Goal: Task Accomplishment & Management: Use online tool/utility

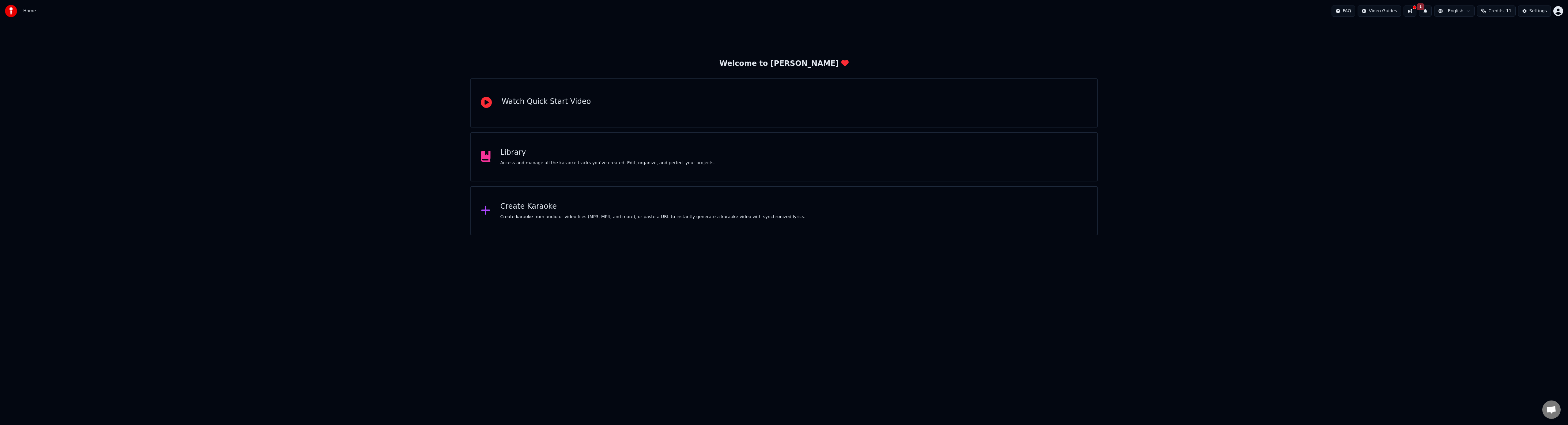
click at [569, 161] on div "Access and manage all the karaoke tracks you’ve created. Edit, organize, and pe…" at bounding box center [607, 163] width 215 height 6
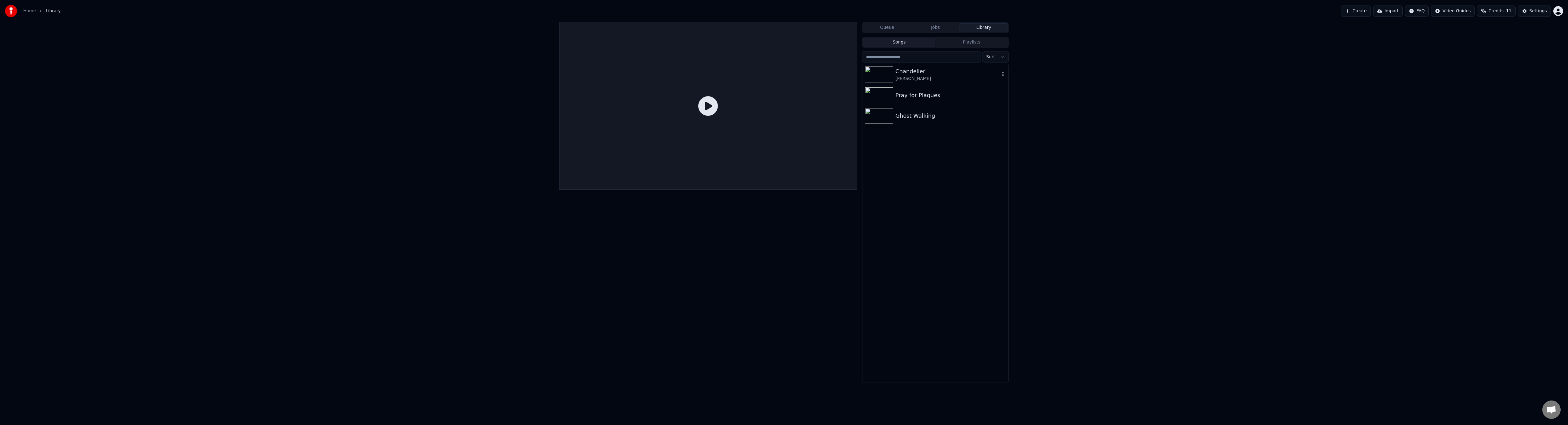
click at [925, 74] on div "Chandelier" at bounding box center [948, 71] width 105 height 9
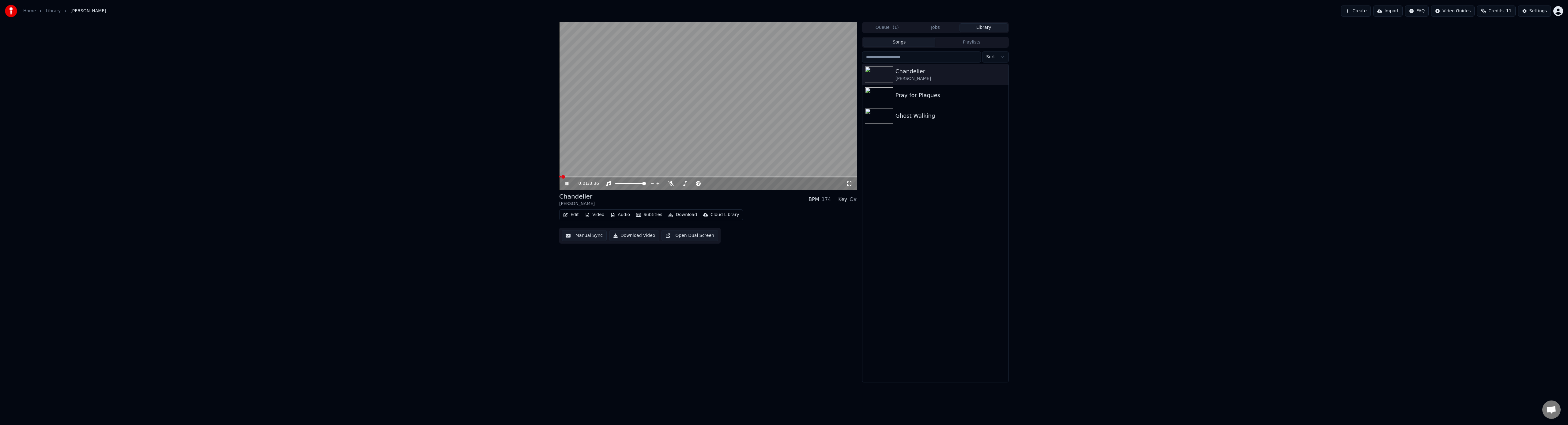
click at [568, 184] on icon at bounding box center [567, 183] width 3 height 4
click at [575, 216] on button "Edit" at bounding box center [571, 215] width 21 height 9
click at [558, 275] on div "0:01 / 3:36 Chandelier Sia BPM 174 Key C# Edit Video Audio Subtitles Download C…" at bounding box center [784, 202] width 460 height 360
click at [592, 237] on button "Manual Sync" at bounding box center [584, 236] width 45 height 11
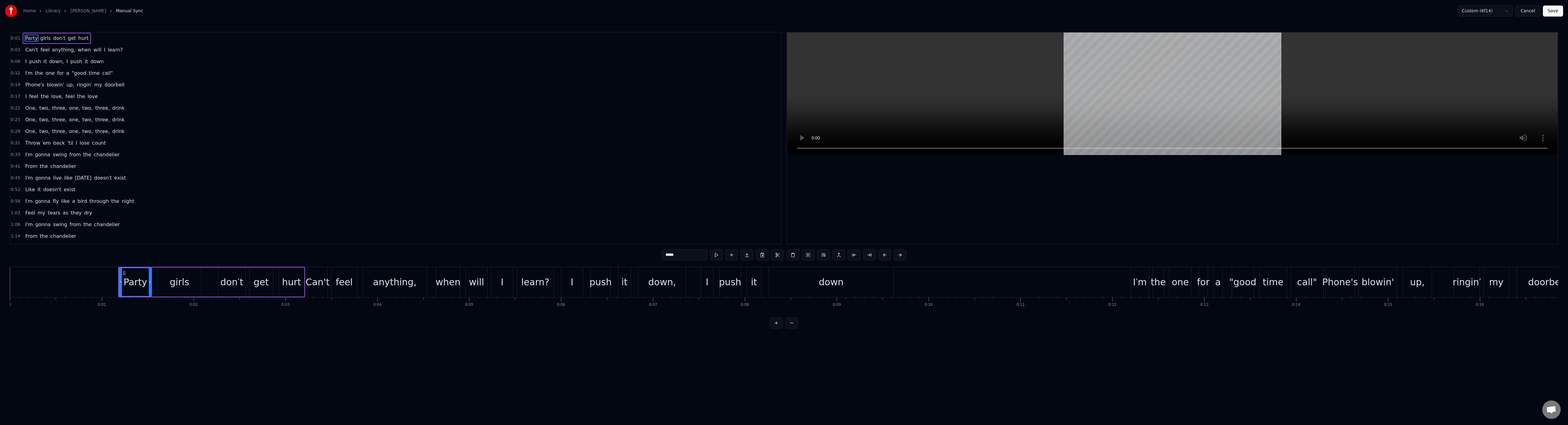
click at [84, 13] on link "[PERSON_NAME]" at bounding box center [88, 11] width 35 height 6
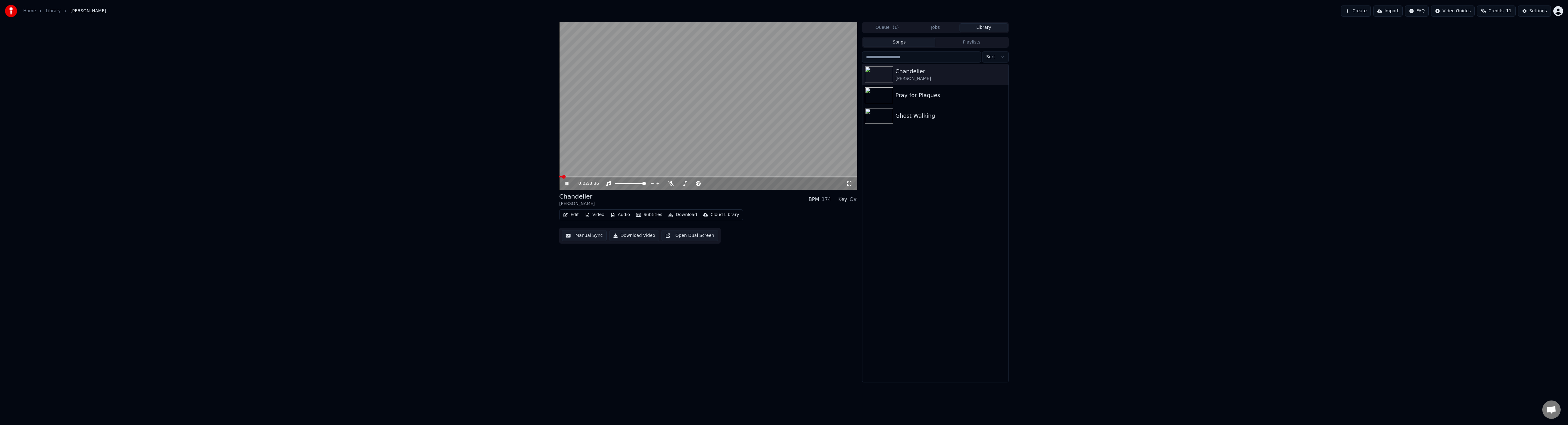
click at [568, 185] on icon at bounding box center [567, 183] width 3 height 4
click at [537, 256] on div "0:02 / 3:36 Chandelier Sia BPM 174 Key C# Edit Video Audio Subtitles Download C…" at bounding box center [784, 202] width 1568 height 360
click at [595, 216] on button "Video" at bounding box center [595, 215] width 24 height 9
click at [584, 278] on div "Manual Sync (Legacy)" at bounding box center [597, 279] width 47 height 6
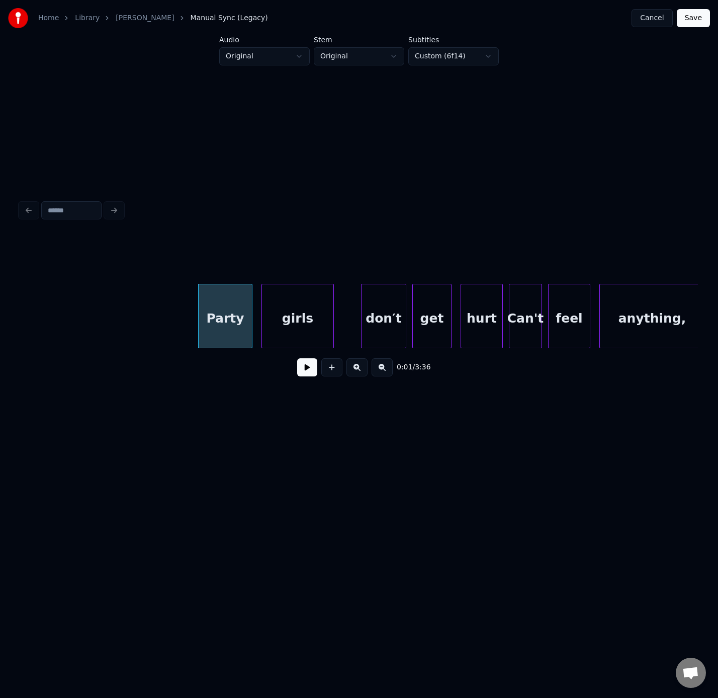
click at [384, 374] on button at bounding box center [382, 367] width 21 height 18
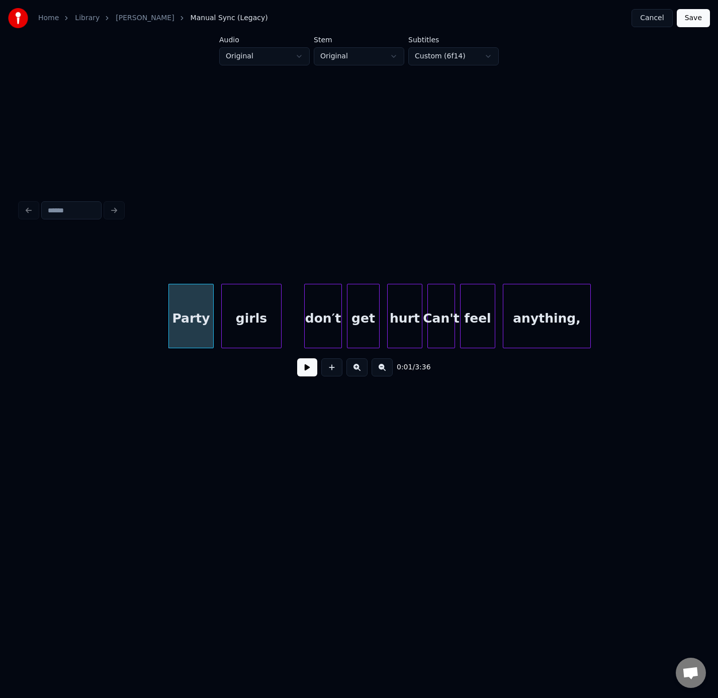
click at [384, 374] on button at bounding box center [382, 367] width 21 height 18
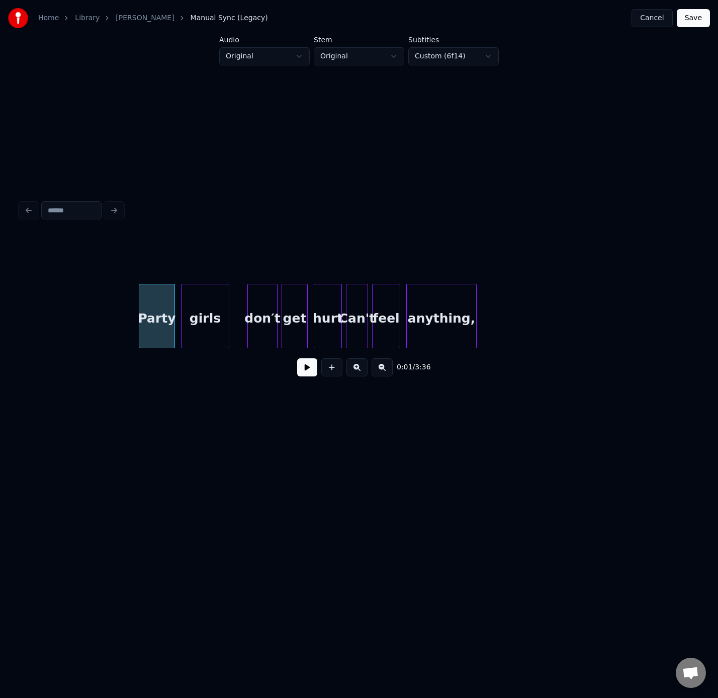
click at [384, 374] on button at bounding box center [382, 367] width 21 height 18
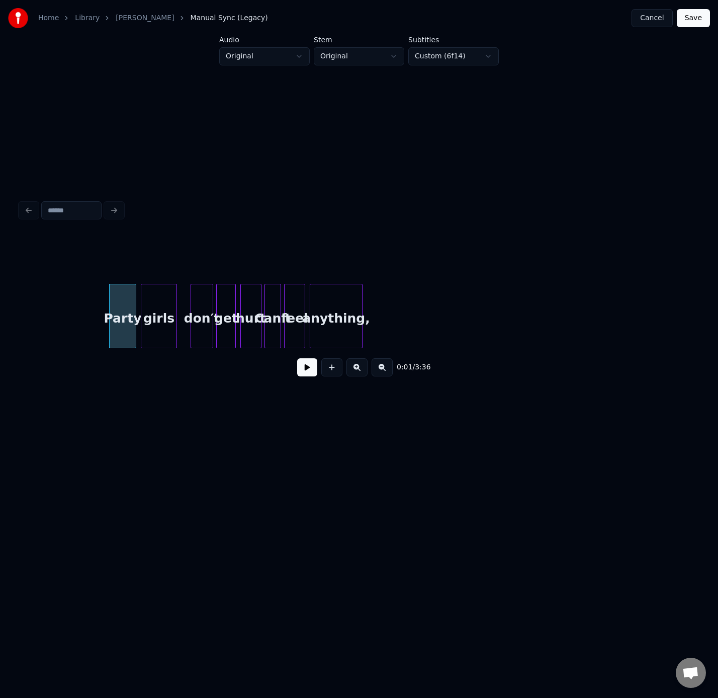
click at [384, 374] on button at bounding box center [382, 367] width 21 height 18
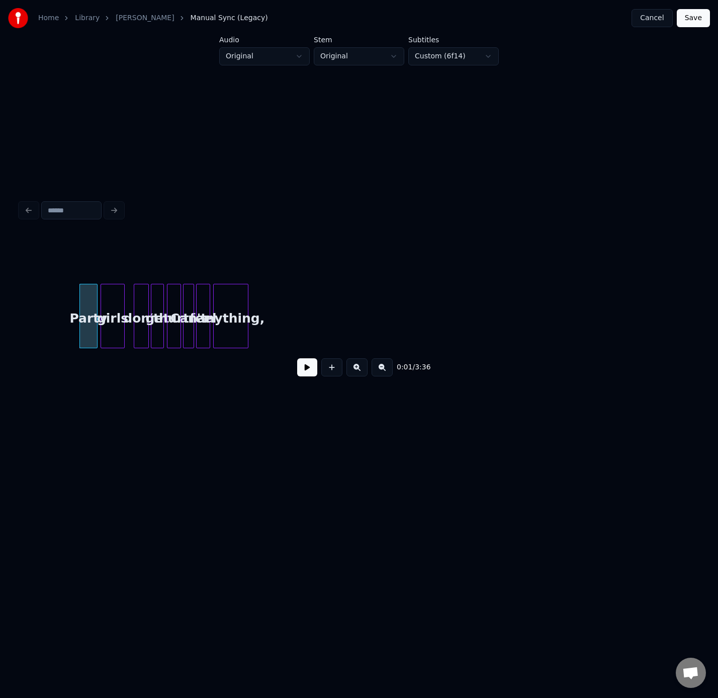
click at [385, 374] on button at bounding box center [382, 367] width 21 height 18
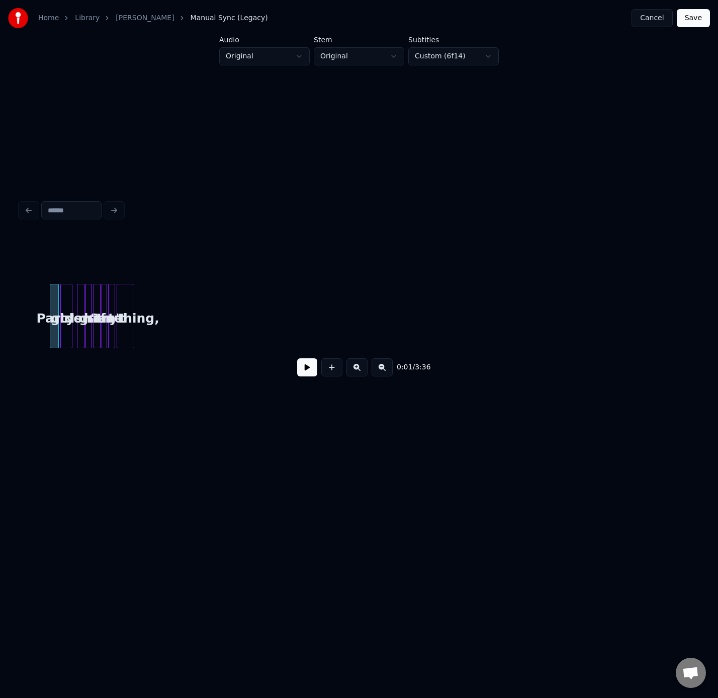
click at [385, 374] on button at bounding box center [382, 367] width 21 height 18
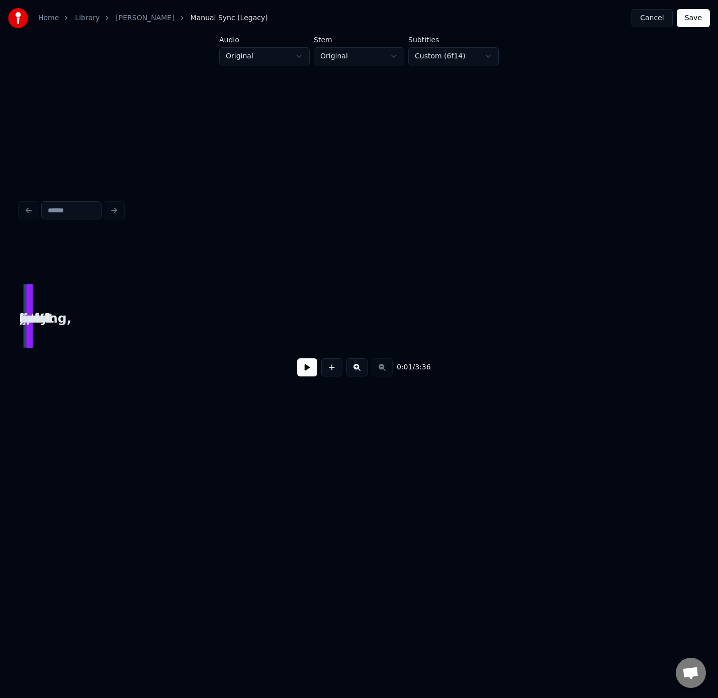
click at [385, 374] on div "0:01 / 3:36" at bounding box center [359, 367] width 662 height 22
click at [357, 371] on button at bounding box center [357, 367] width 21 height 18
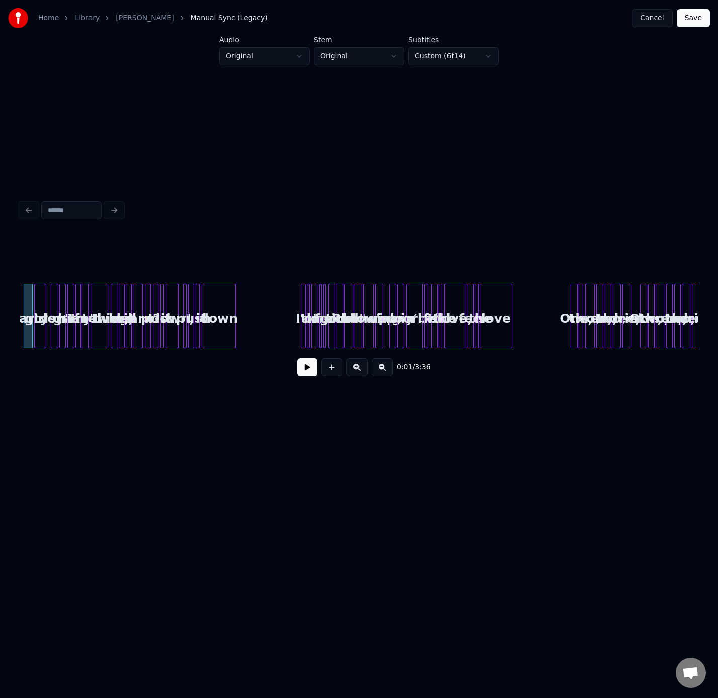
click at [379, 372] on button at bounding box center [382, 367] width 21 height 18
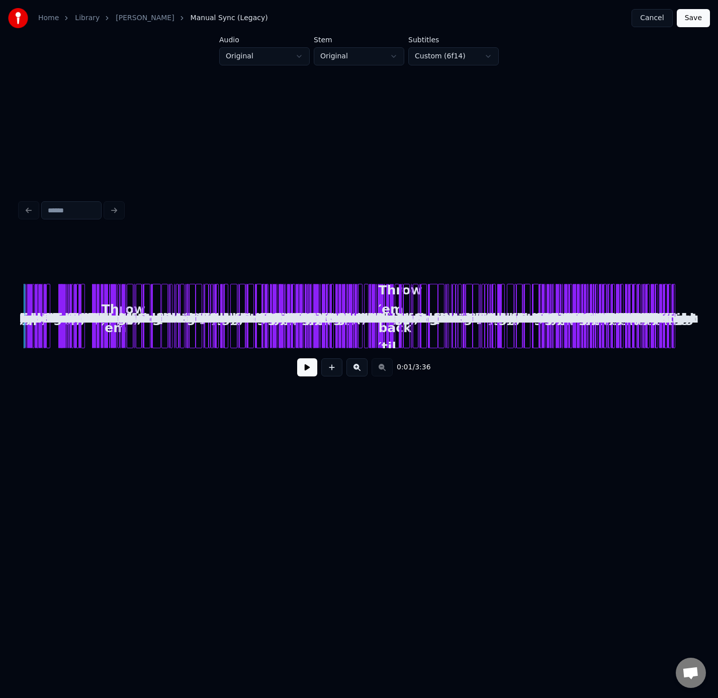
click at [379, 372] on div "0:01 / 3:36" at bounding box center [359, 367] width 662 height 22
click at [383, 371] on div "0:01 / 3:36" at bounding box center [359, 367] width 662 height 22
click at [360, 371] on button at bounding box center [357, 367] width 21 height 18
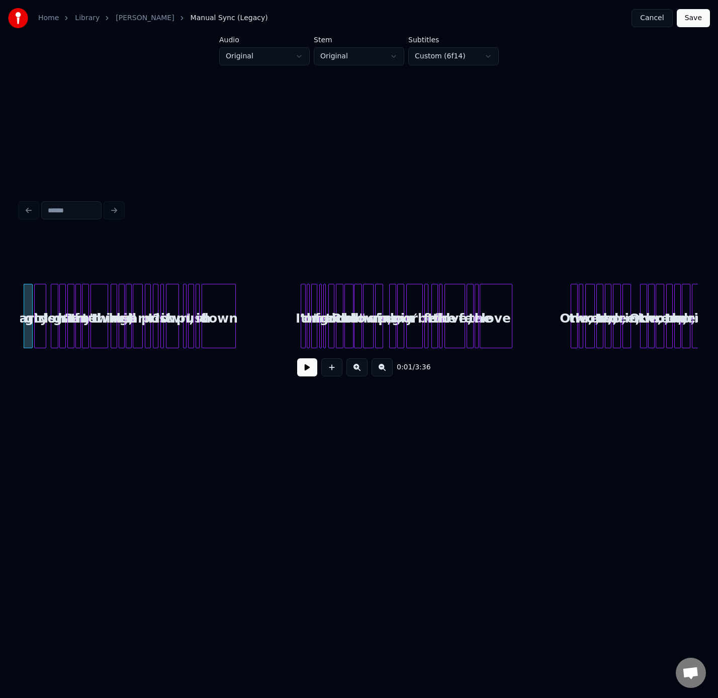
click at [360, 371] on button at bounding box center [357, 367] width 21 height 18
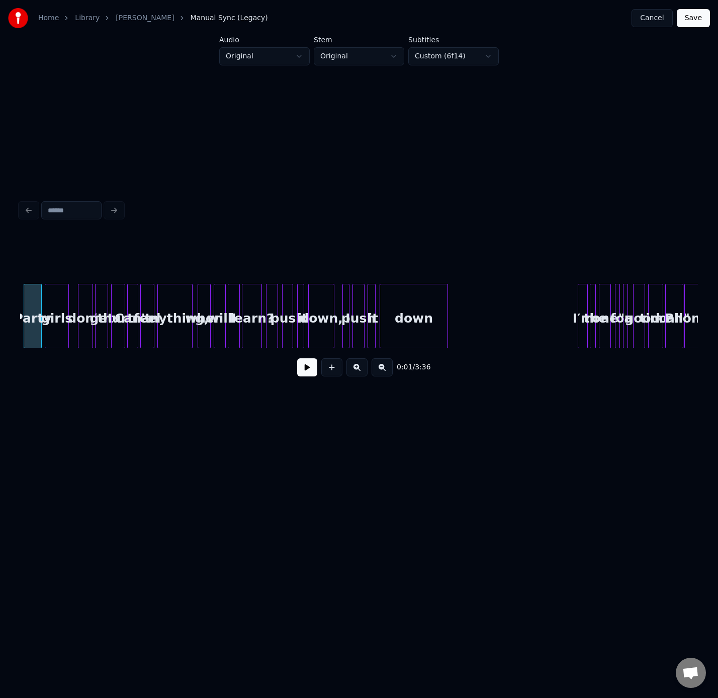
click at [360, 371] on button at bounding box center [357, 367] width 21 height 18
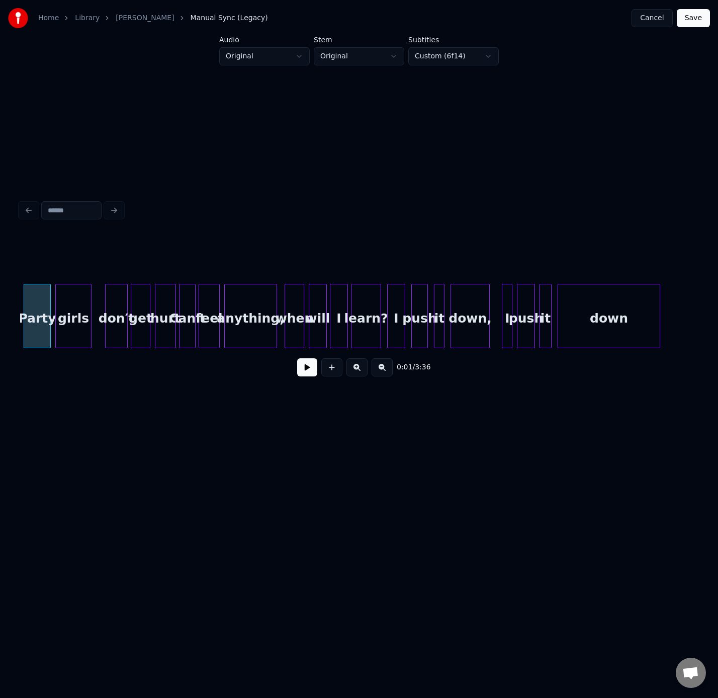
click at [360, 371] on button at bounding box center [357, 367] width 21 height 18
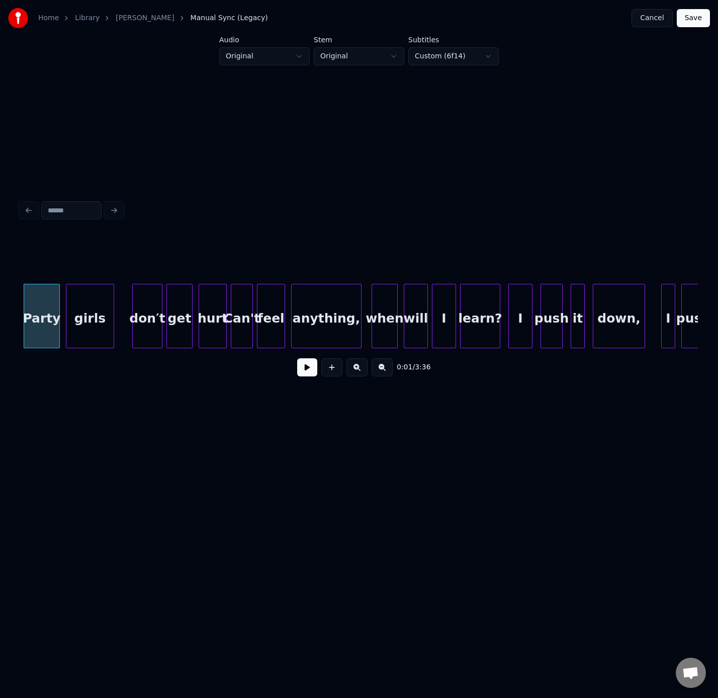
click at [360, 371] on button at bounding box center [357, 367] width 21 height 18
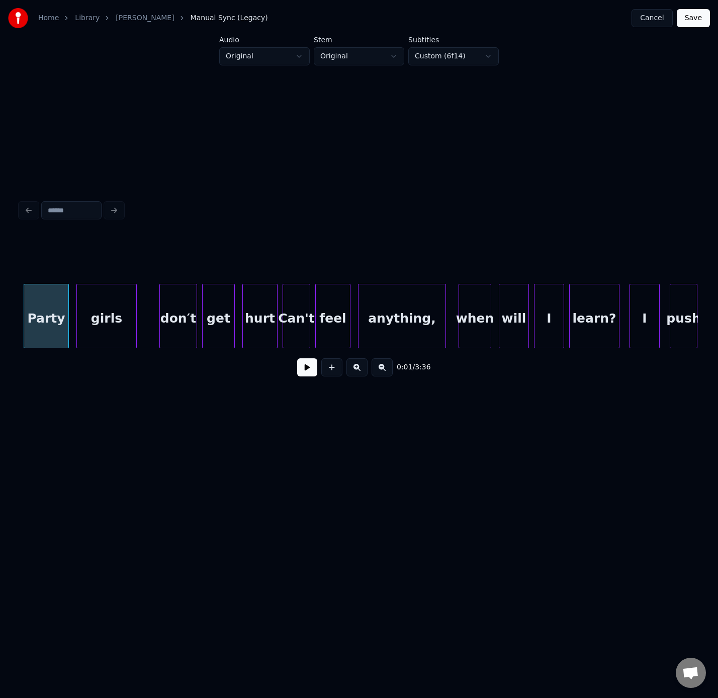
click at [299, 376] on button at bounding box center [307, 367] width 20 height 18
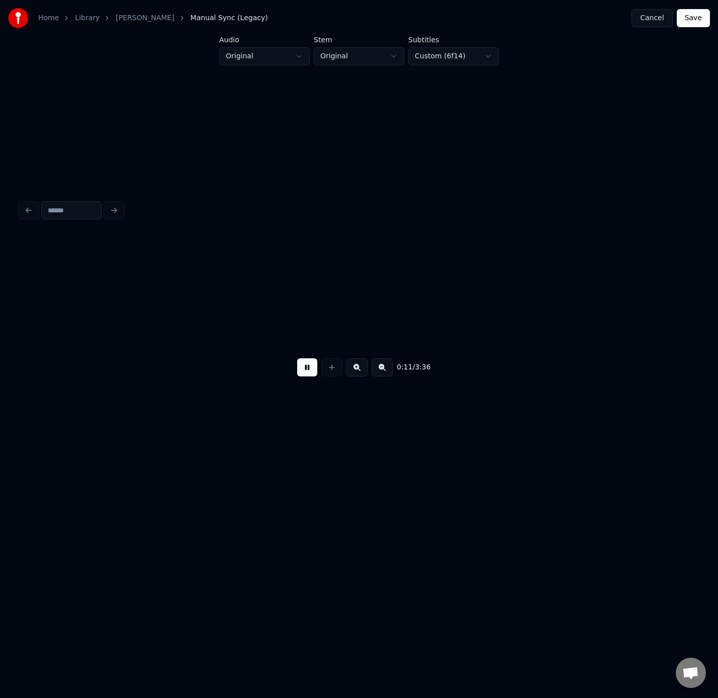
scroll to position [0, 1501]
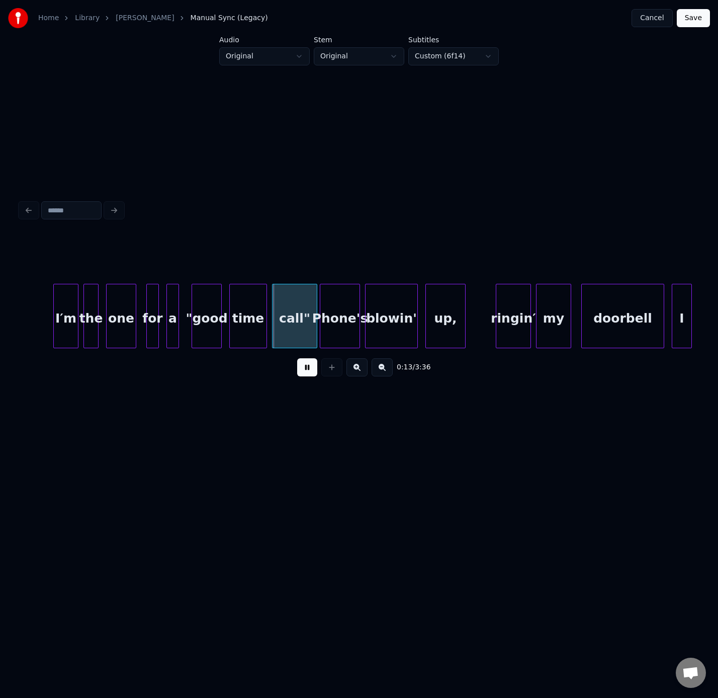
click at [300, 376] on button at bounding box center [307, 367] width 20 height 18
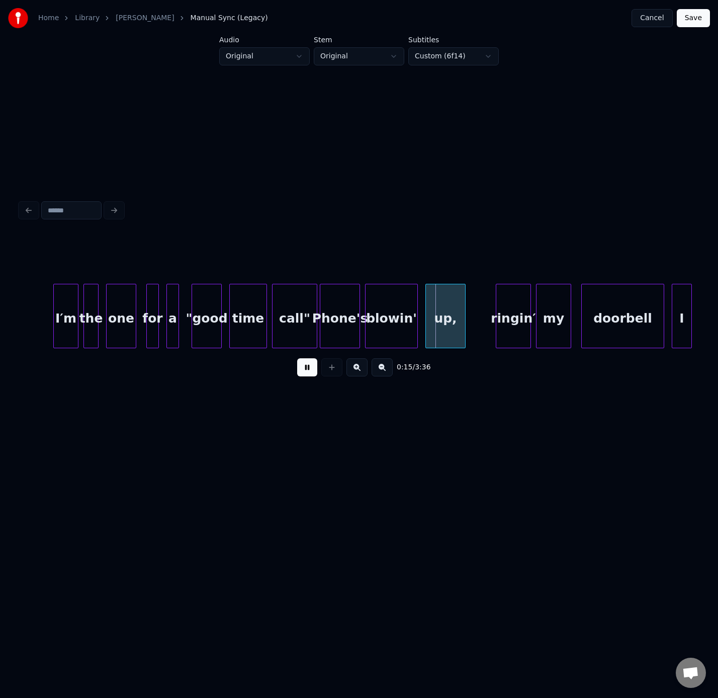
click at [300, 376] on button at bounding box center [307, 367] width 20 height 18
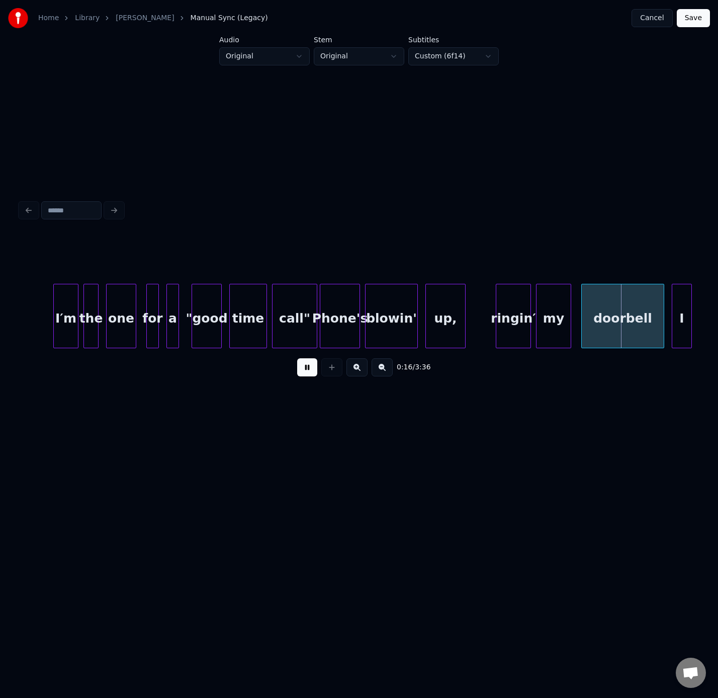
click at [300, 376] on button at bounding box center [307, 367] width 20 height 18
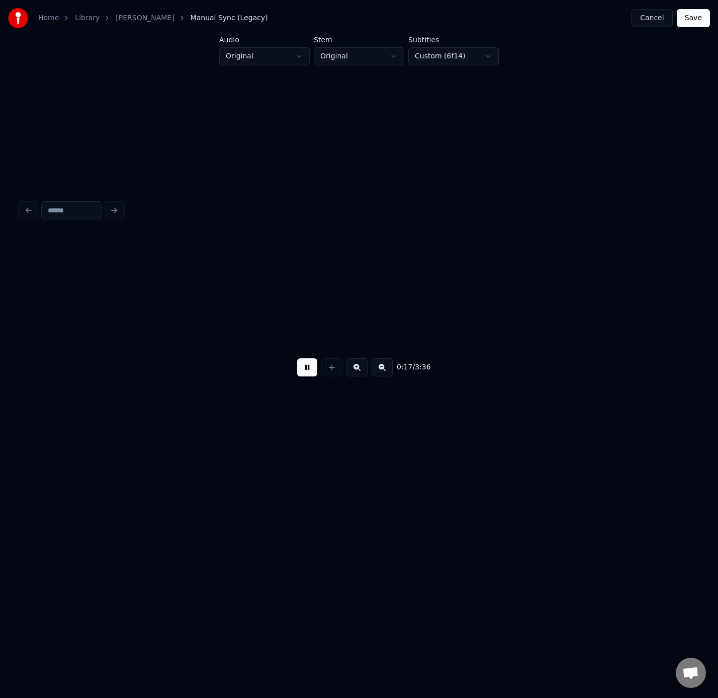
scroll to position [0, 2180]
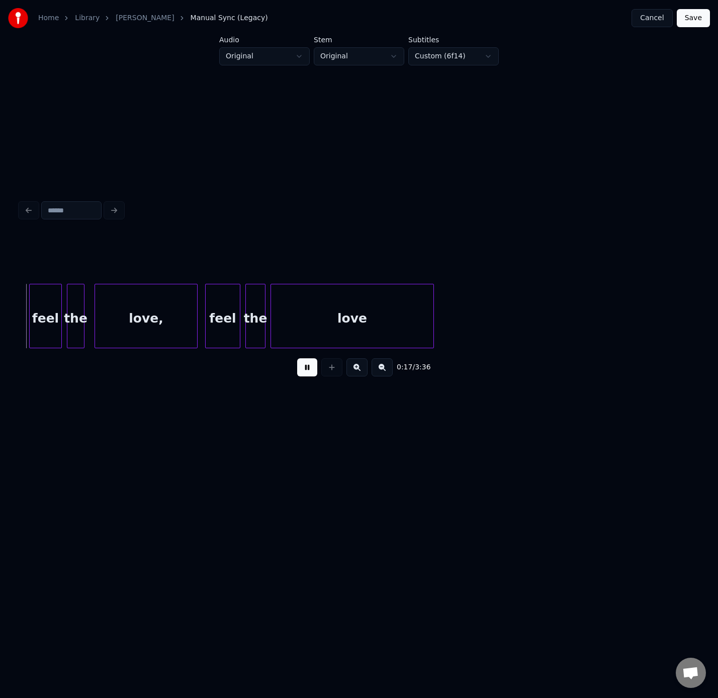
click at [300, 376] on button at bounding box center [307, 367] width 20 height 18
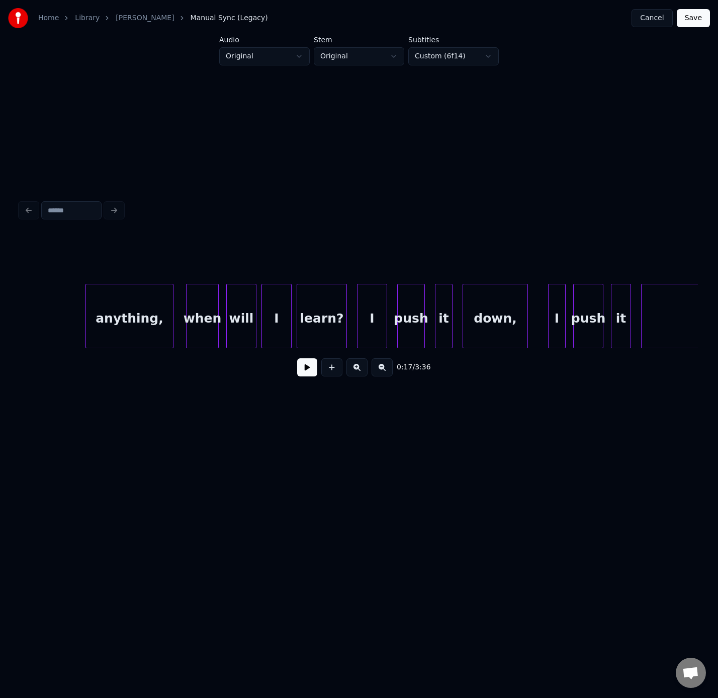
scroll to position [0, 0]
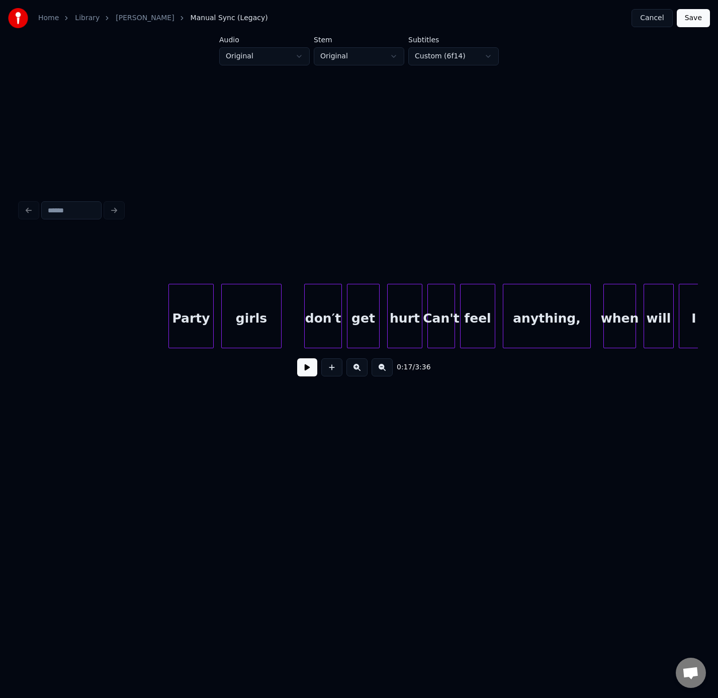
click at [52, 21] on link "Home" at bounding box center [48, 18] width 21 height 10
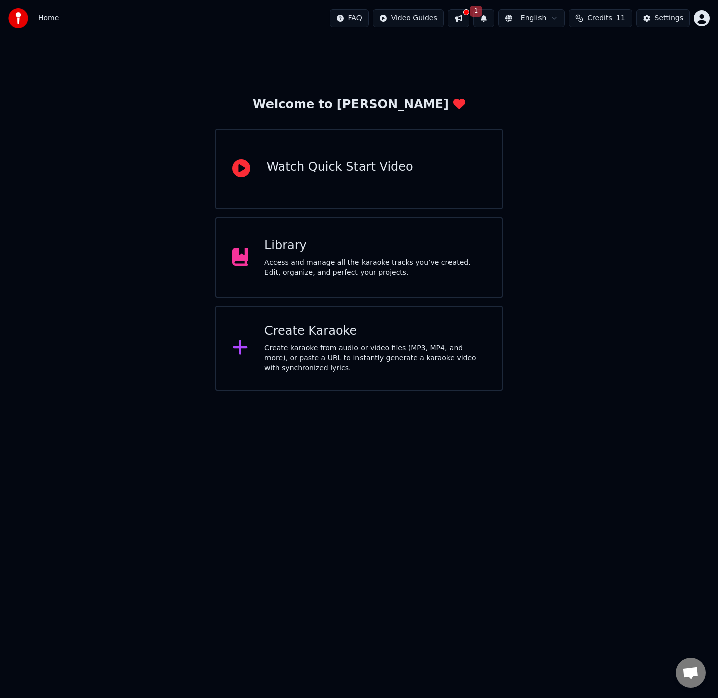
click at [466, 22] on button at bounding box center [458, 18] width 21 height 18
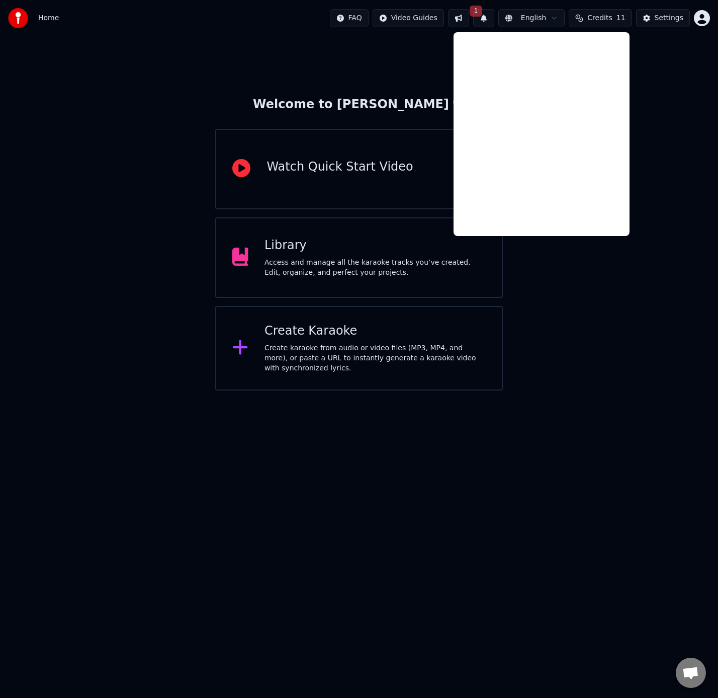
click at [280, 65] on div "Welcome to Youka Watch Quick Start Video Library Access and manage all the kara…" at bounding box center [359, 213] width 718 height 354
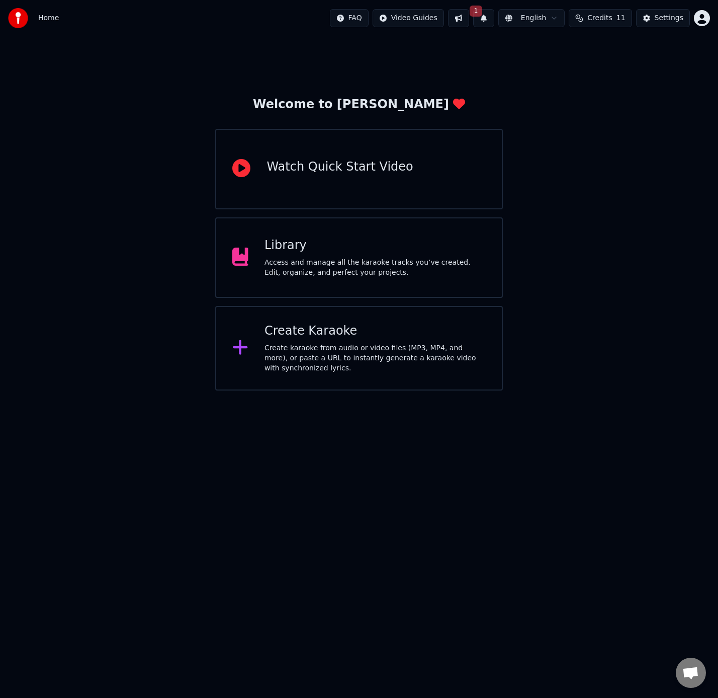
click at [324, 341] on div "Create Karaoke Create karaoke from audio or video files (MP3, MP4, and more), o…" at bounding box center [375, 348] width 221 height 50
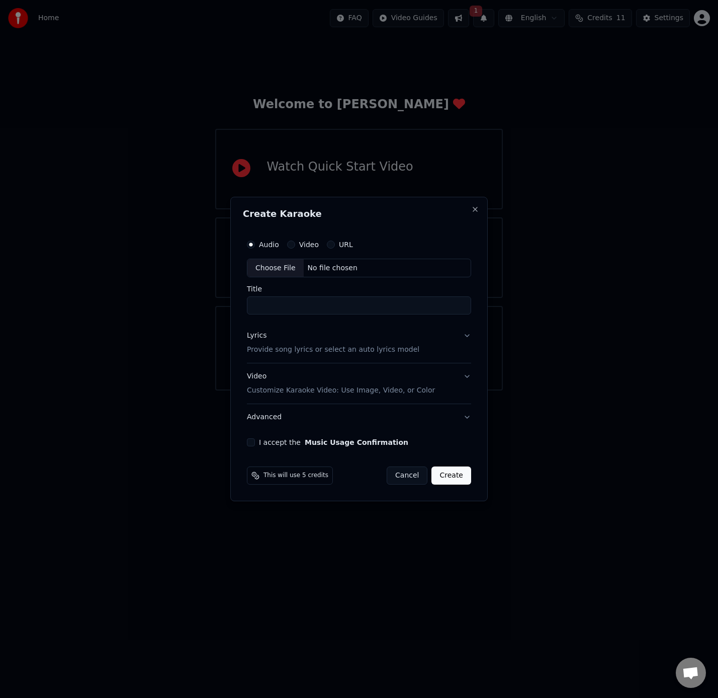
click at [466, 379] on button "Video Customize Karaoke Video: Use Image, Video, or Color" at bounding box center [359, 384] width 224 height 40
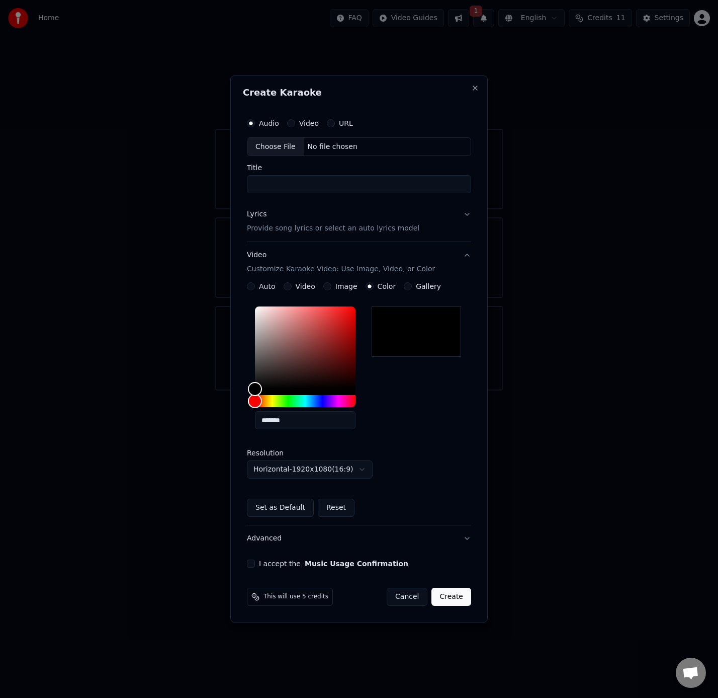
click at [468, 255] on button "Video Customize Karaoke Video: Use Image, Video, or Color" at bounding box center [359, 263] width 224 height 40
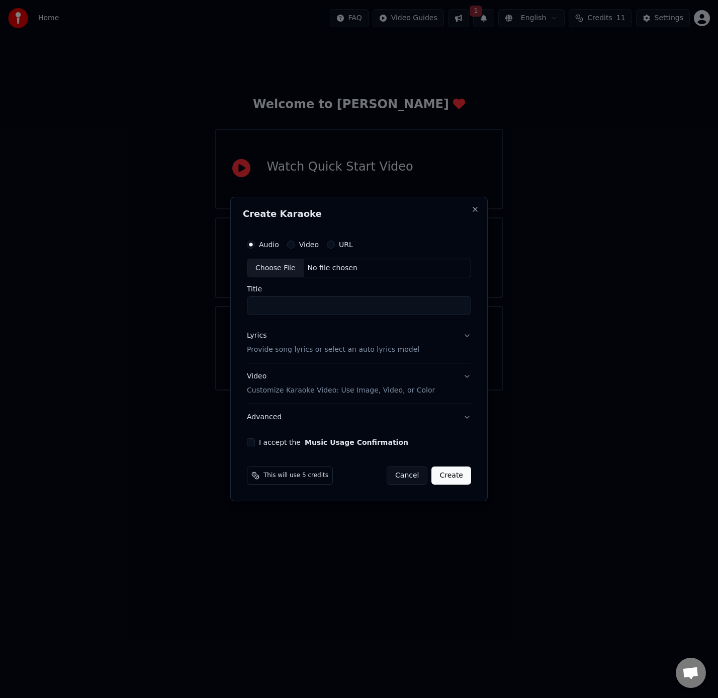
click at [284, 268] on div "Choose File" at bounding box center [276, 268] width 56 height 18
